Goal: Information Seeking & Learning: Compare options

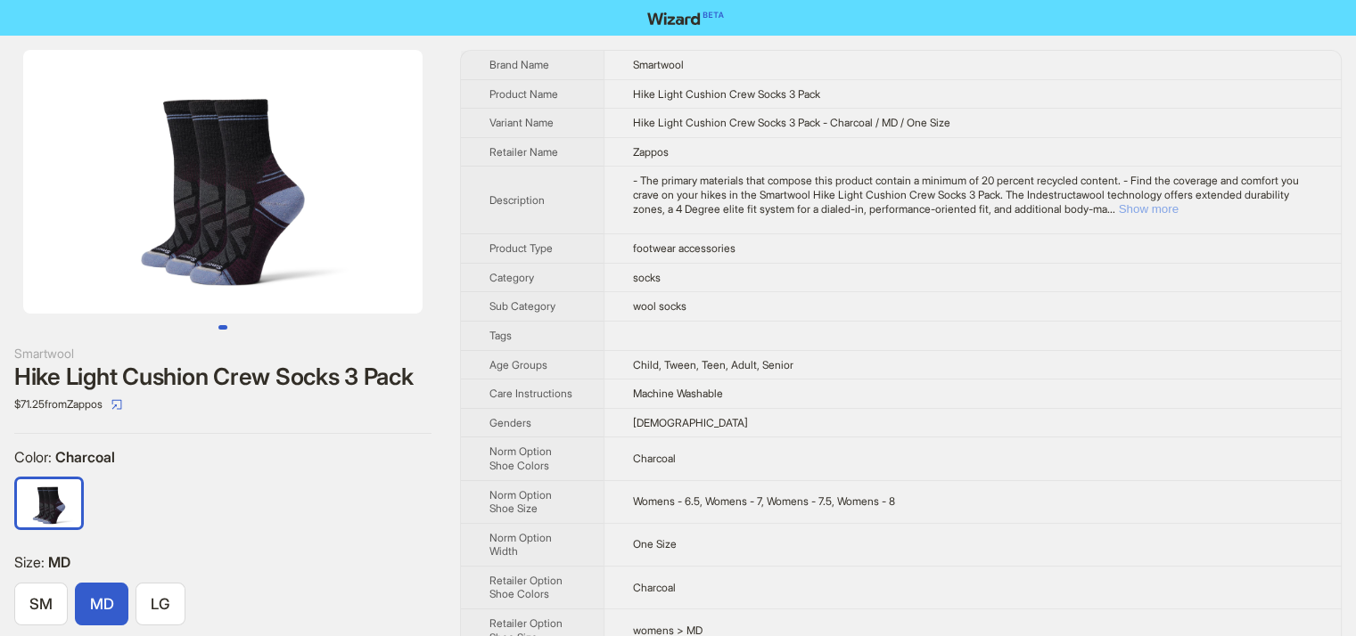
click at [1178, 207] on button "Show more" at bounding box center [1149, 208] width 60 height 13
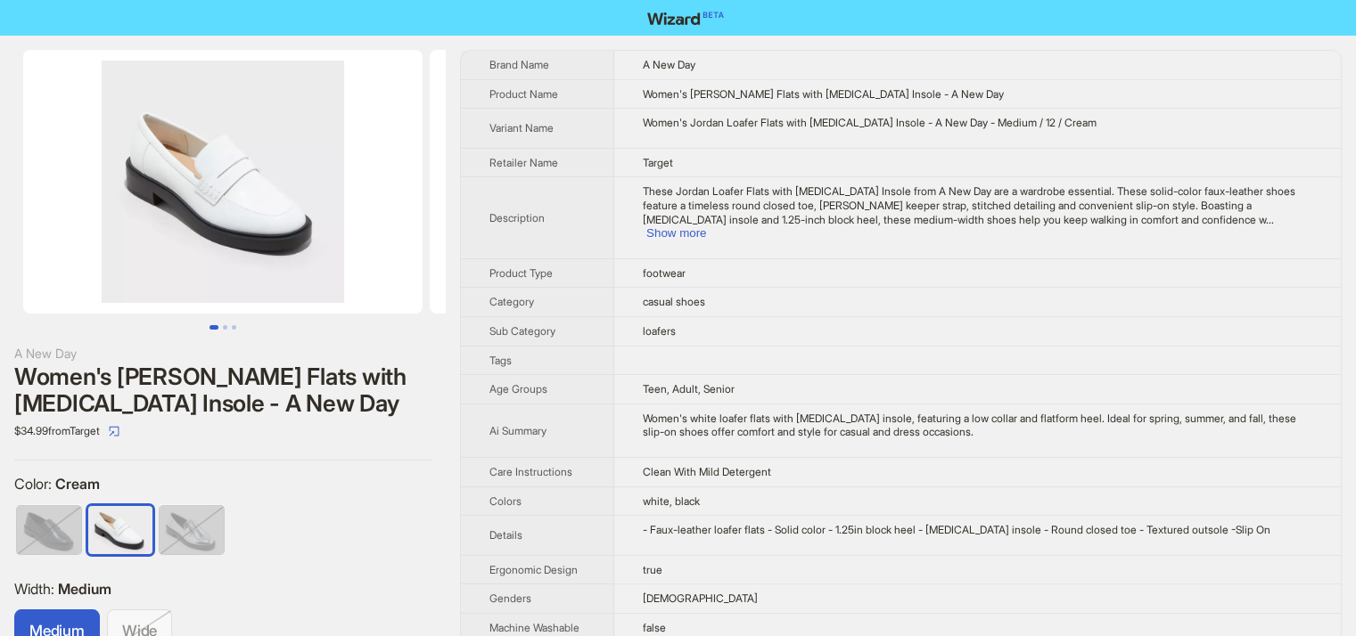
scroll to position [0, 341]
click at [225, 327] on button "Go to slide 2" at bounding box center [225, 327] width 4 height 4
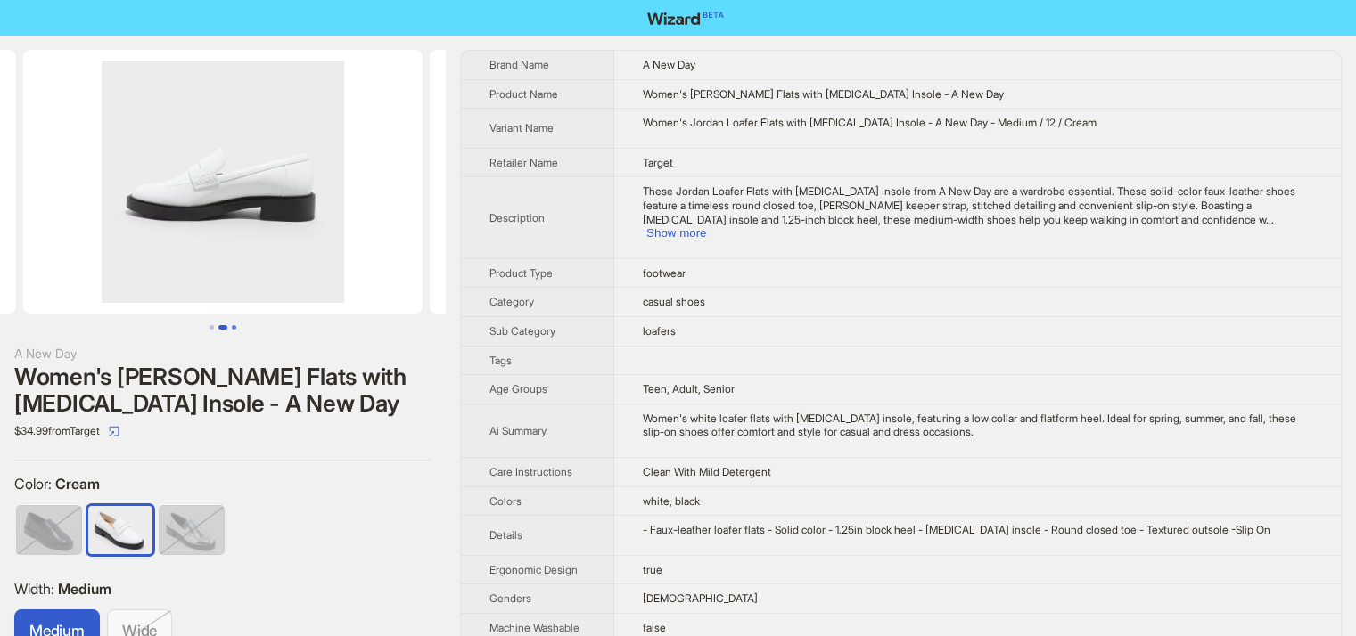
click at [232, 326] on button "Go to slide 3" at bounding box center [234, 327] width 4 height 4
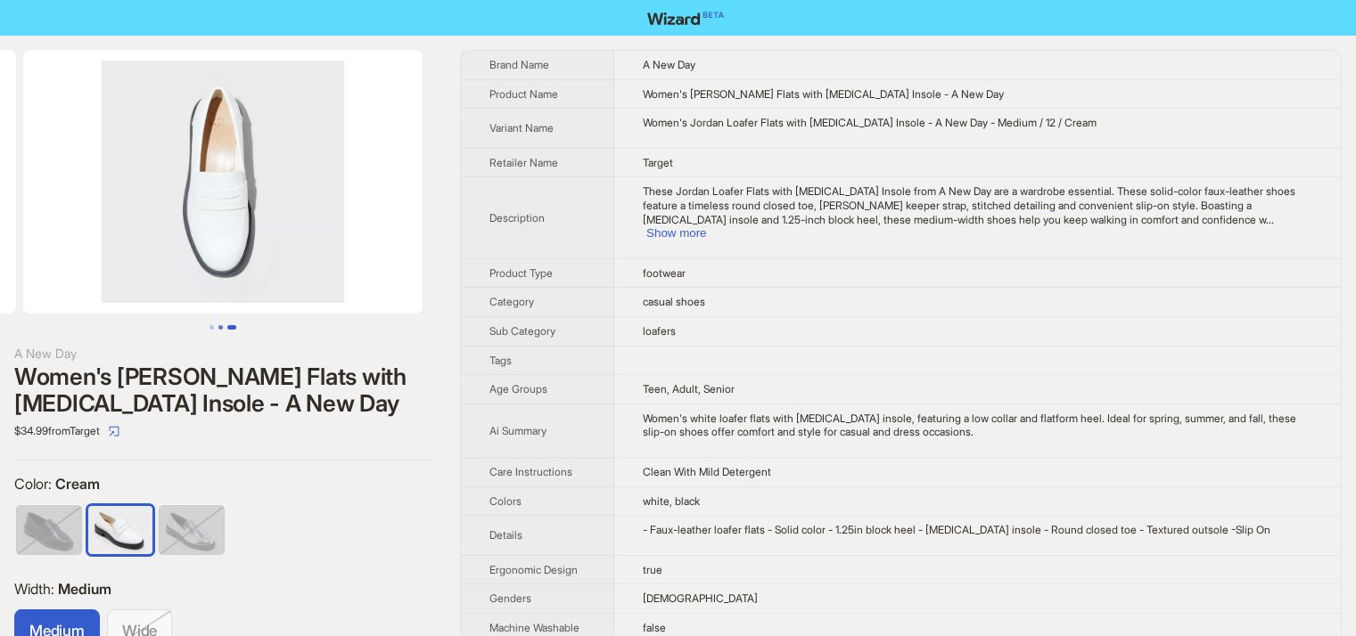
click at [221, 325] on button "Go to slide 2" at bounding box center [220, 327] width 4 height 4
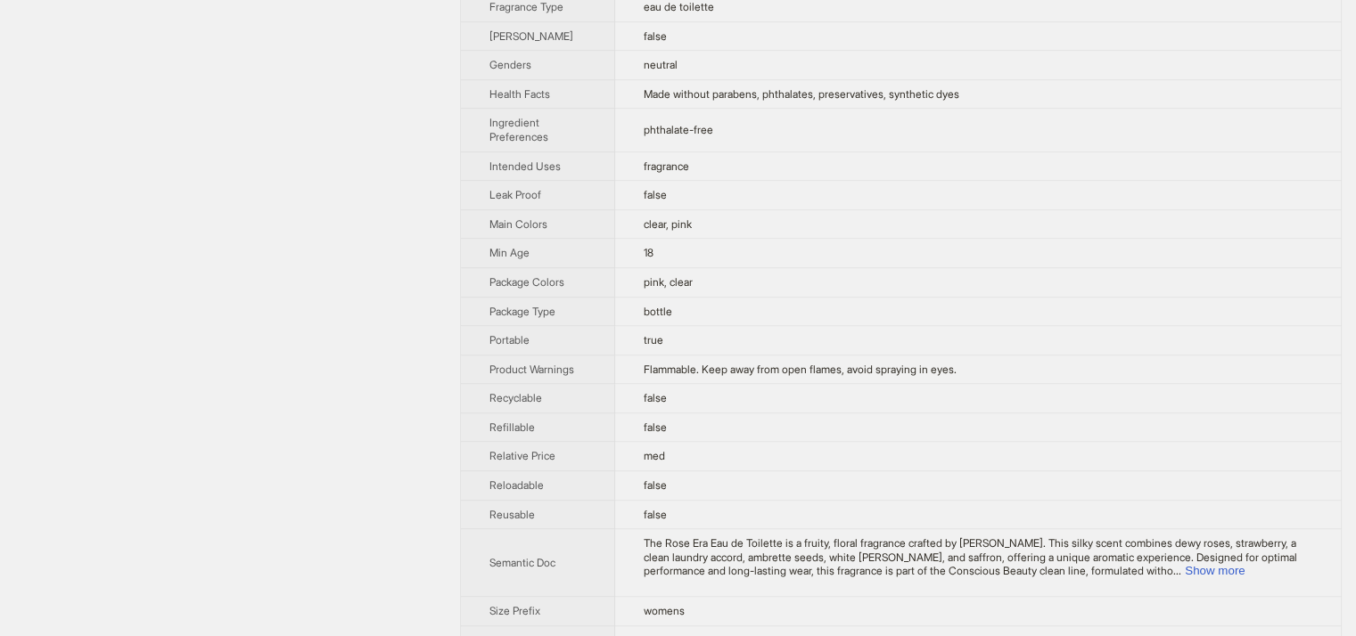
scroll to position [1150, 0]
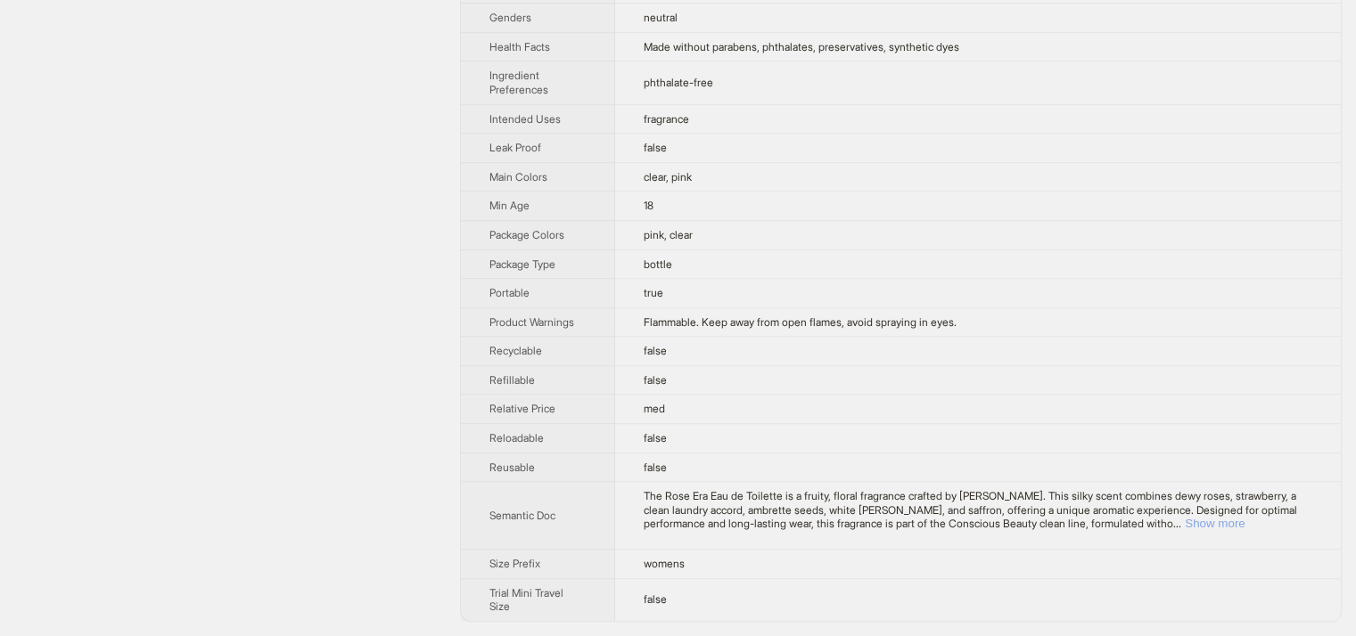
click at [1244, 523] on button "Show more" at bounding box center [1215, 523] width 60 height 13
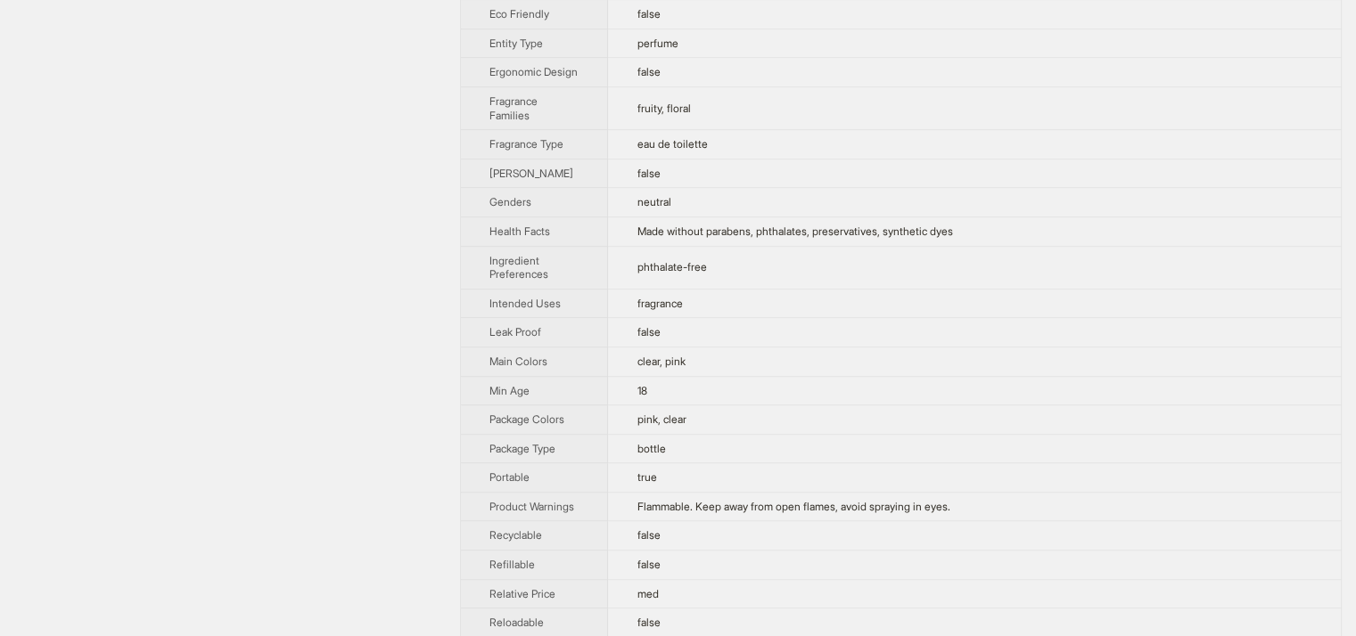
scroll to position [871, 0]
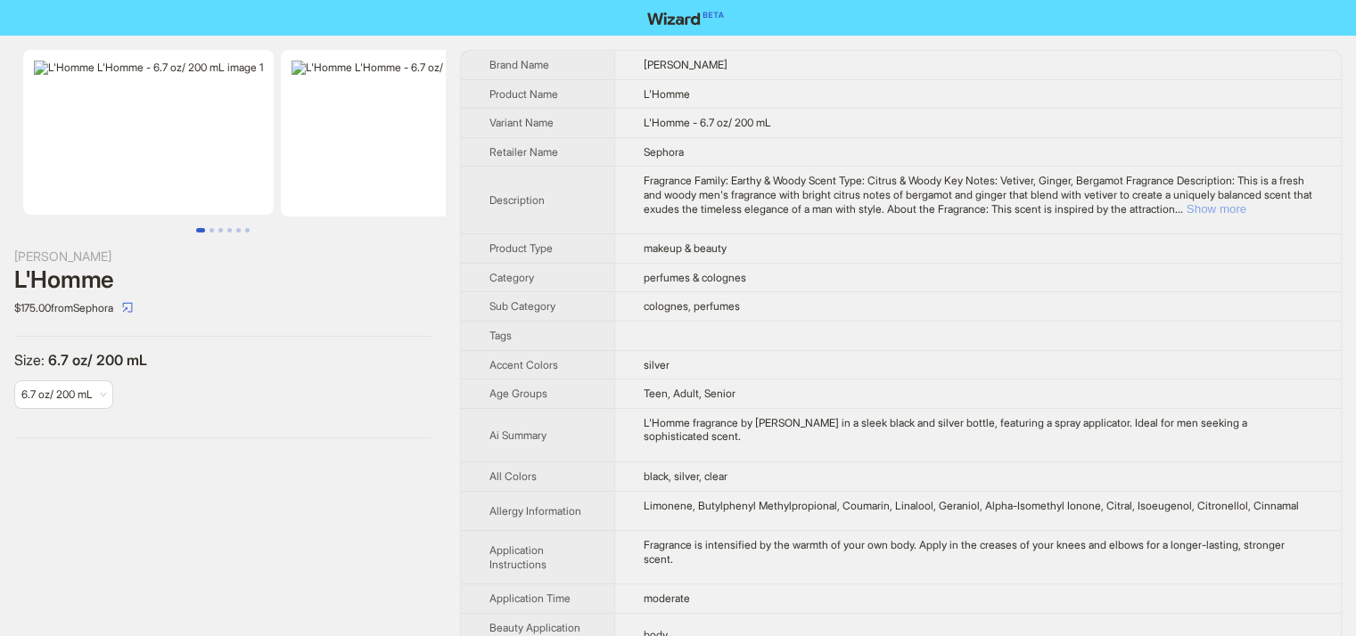
click at [1246, 202] on button "Show more" at bounding box center [1216, 208] width 60 height 13
